Goal: Register for event/course

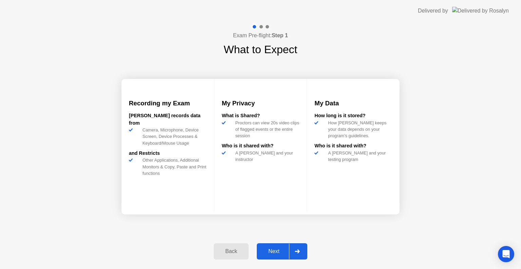
click at [275, 251] on div "Next" at bounding box center [274, 252] width 30 height 6
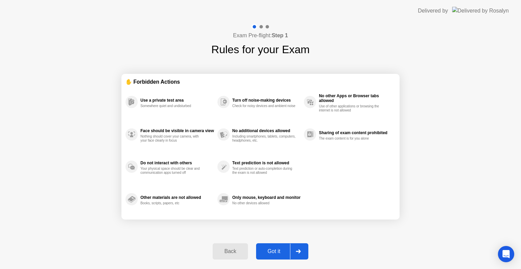
click at [271, 251] on div "Got it" at bounding box center [274, 252] width 32 height 6
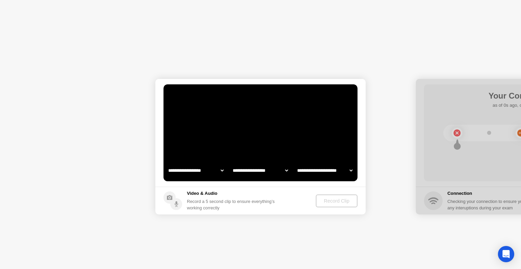
select select "**********"
select select "*******"
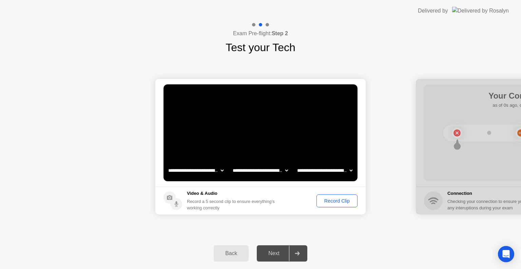
click at [338, 201] on div "Record Clip" at bounding box center [337, 200] width 36 height 5
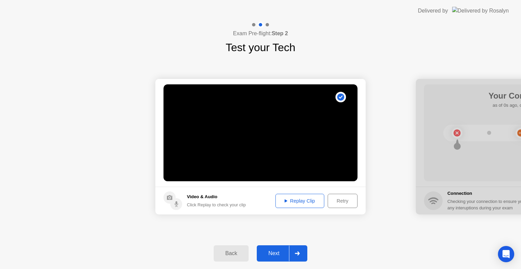
click at [273, 253] on div "Next" at bounding box center [274, 254] width 30 height 6
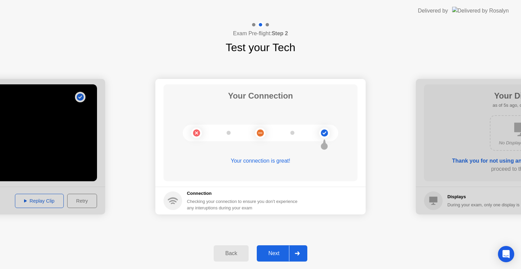
click at [278, 252] on div "Next" at bounding box center [274, 254] width 30 height 6
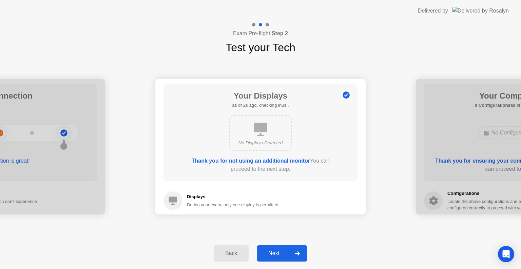
click at [278, 255] on div "Next" at bounding box center [274, 254] width 30 height 6
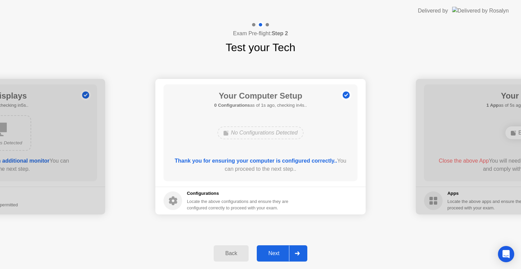
click at [275, 251] on div "Next" at bounding box center [274, 254] width 30 height 6
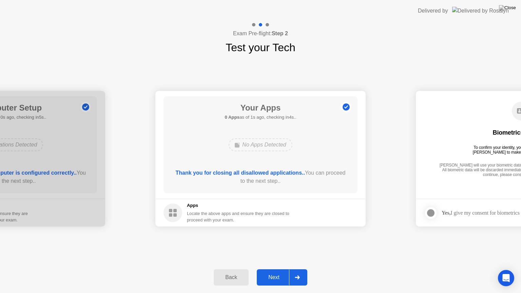
click at [276, 269] on div "Next" at bounding box center [274, 277] width 30 height 6
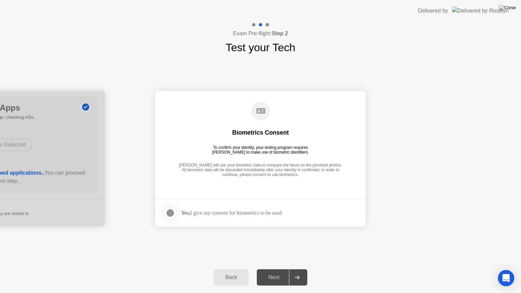
click at [275, 269] on div "Next" at bounding box center [274, 277] width 30 height 6
drag, startPoint x: 171, startPoint y: 214, endPoint x: 175, endPoint y: 217, distance: 5.2
click at [172, 214] on div at bounding box center [170, 213] width 8 height 8
click at [274, 269] on div "Next" at bounding box center [274, 277] width 30 height 6
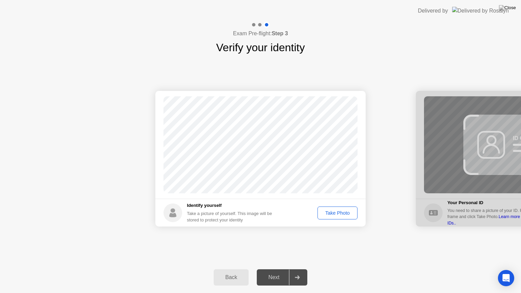
click at [347, 213] on div "Take Photo" at bounding box center [337, 212] width 35 height 5
click at [277, 269] on div "Next" at bounding box center [274, 277] width 30 height 6
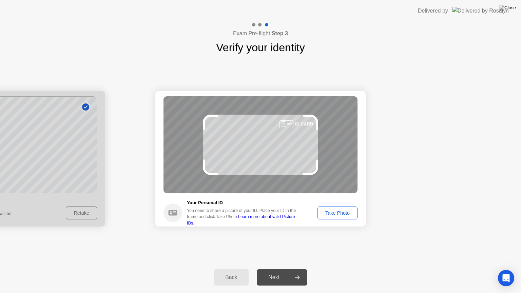
click at [333, 212] on div "Take Photo" at bounding box center [337, 212] width 35 height 5
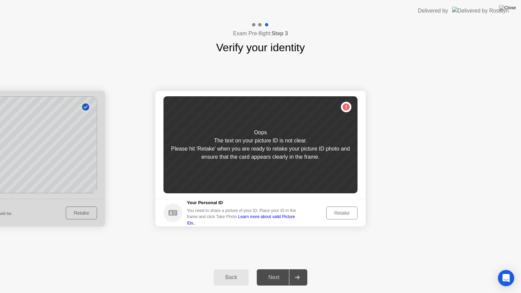
click at [347, 214] on div "Retake" at bounding box center [342, 212] width 26 height 5
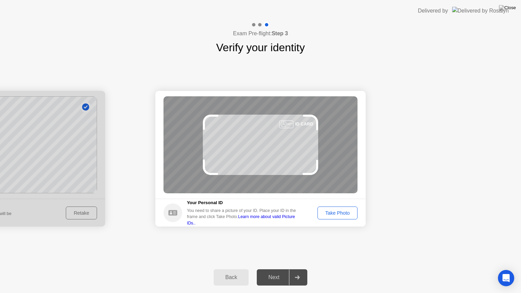
click at [336, 215] on div "Take Photo" at bounding box center [337, 212] width 35 height 5
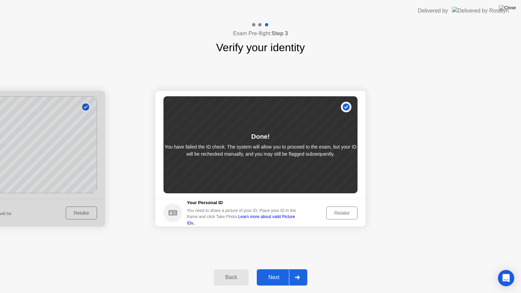
click at [277, 269] on div "Next" at bounding box center [274, 277] width 30 height 6
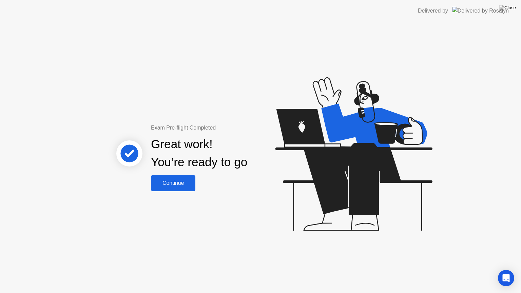
click at [179, 186] on div "Continue" at bounding box center [173, 183] width 40 height 6
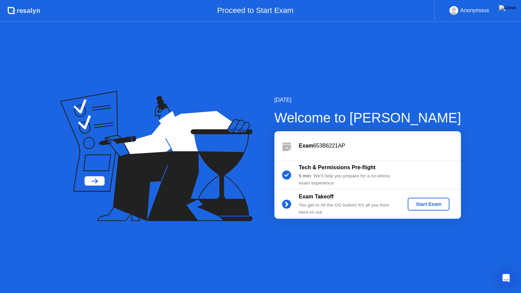
click at [422, 201] on div "Start Exam" at bounding box center [428, 203] width 36 height 5
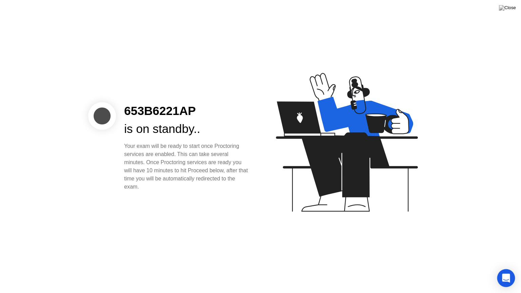
click at [507, 269] on icon "Open Intercom Messenger" at bounding box center [506, 278] width 8 height 9
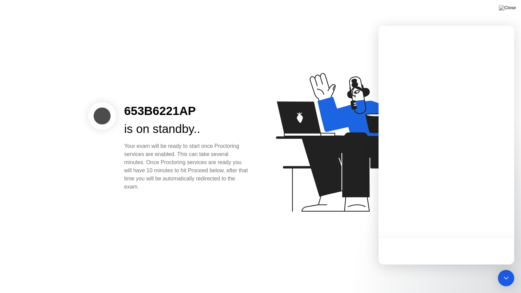
click at [419, 269] on div "653B6221AP is on standby.. Your exam will be ready to start once Proctoring ser…" at bounding box center [260, 146] width 521 height 293
click at [506, 269] on div "Open Intercom Messenger" at bounding box center [506, 278] width 18 height 18
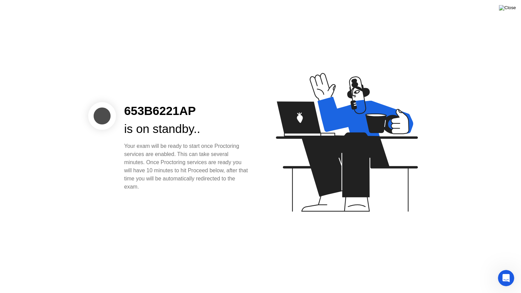
click at [510, 10] on img at bounding box center [507, 7] width 17 height 5
